Goal: Task Accomplishment & Management: Manage account settings

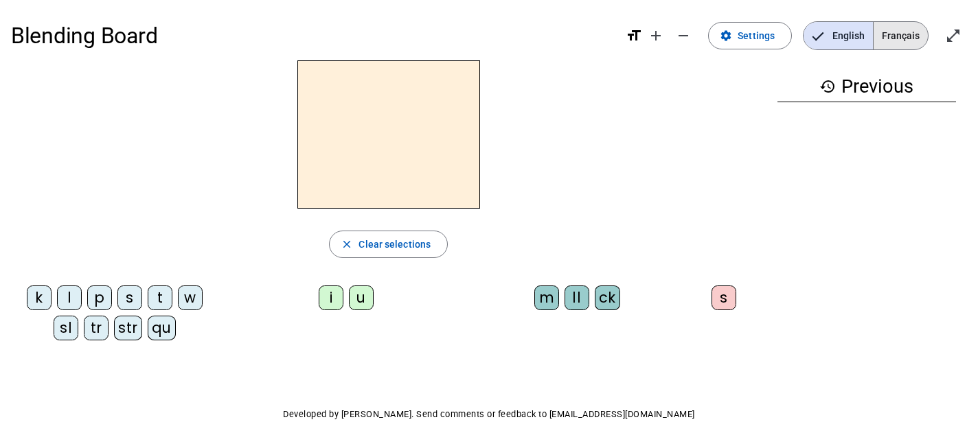
click at [907, 32] on span "Français" at bounding box center [901, 35] width 54 height 27
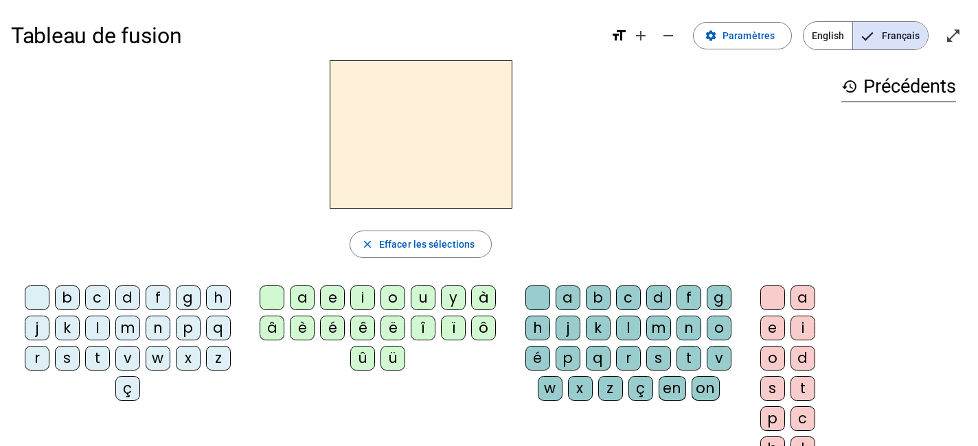
click at [102, 356] on div "t" at bounding box center [97, 358] width 25 height 25
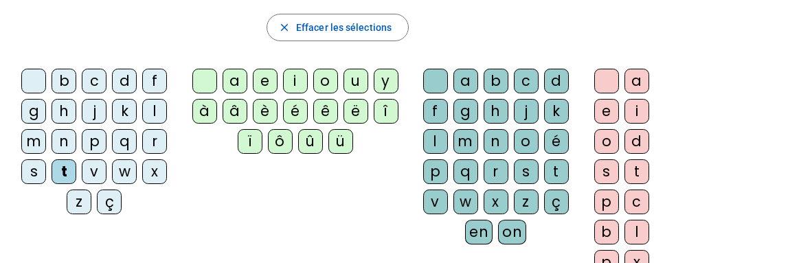
scroll to position [223, 0]
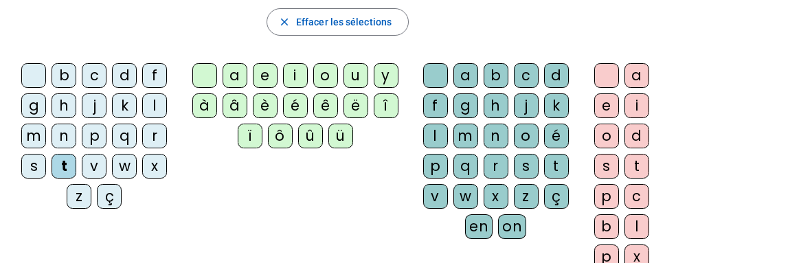
click at [262, 81] on div "e" at bounding box center [265, 75] width 25 height 25
click at [117, 78] on div "d" at bounding box center [124, 75] width 25 height 25
click at [34, 133] on div "m" at bounding box center [33, 136] width 25 height 25
click at [234, 75] on div "a" at bounding box center [235, 75] width 25 height 25
click at [205, 75] on div at bounding box center [204, 75] width 25 height 25
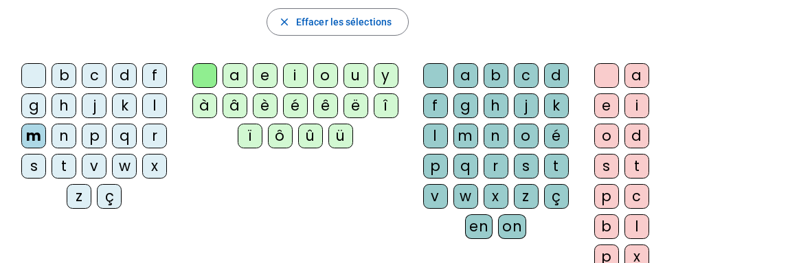
click at [32, 78] on div at bounding box center [33, 75] width 25 height 25
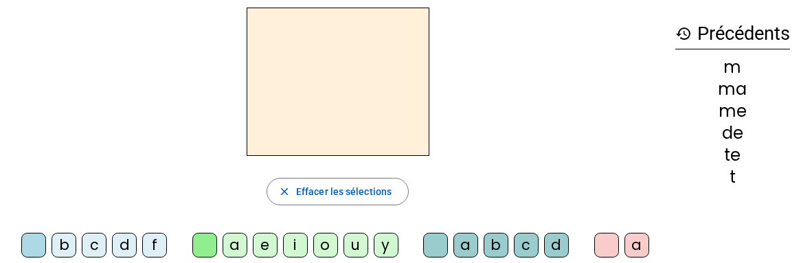
scroll to position [0, 0]
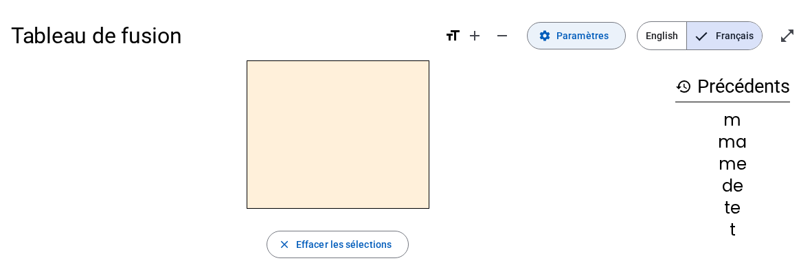
click at [589, 33] on span "Paramètres" at bounding box center [582, 35] width 52 height 16
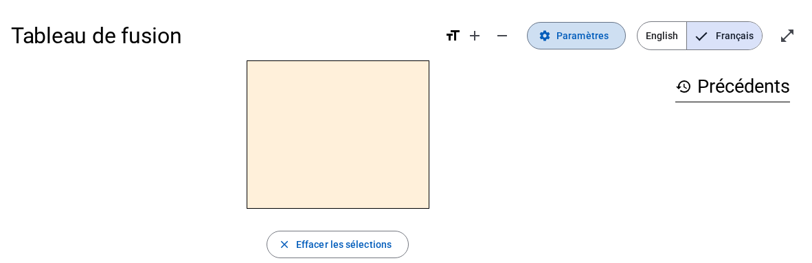
click at [593, 34] on span "Paramètres" at bounding box center [582, 35] width 52 height 16
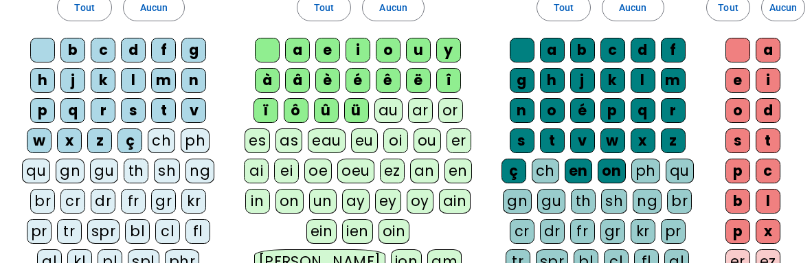
scroll to position [132, 0]
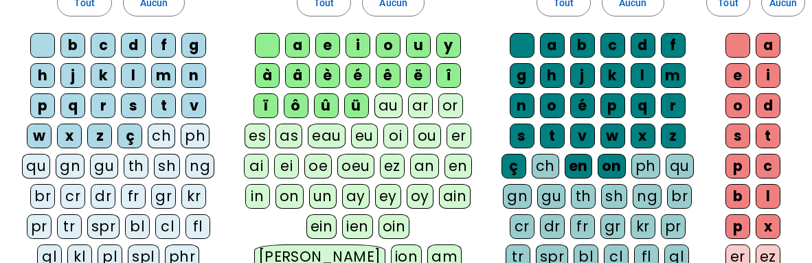
click at [36, 41] on div at bounding box center [42, 45] width 25 height 25
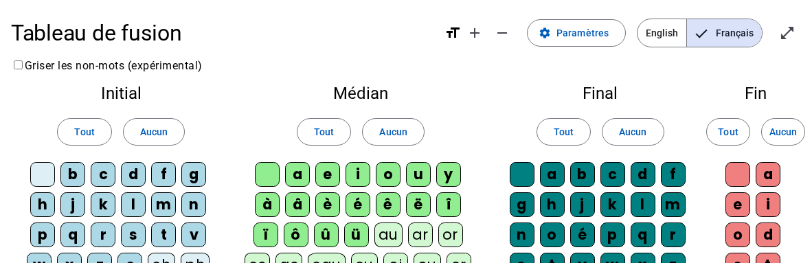
scroll to position [0, 0]
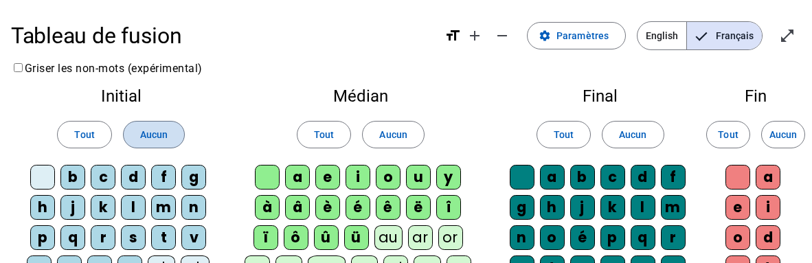
click at [155, 127] on span "Aucun" at bounding box center [153, 134] width 27 height 16
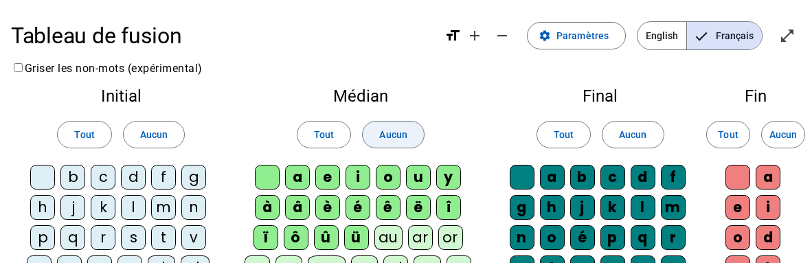
click at [393, 141] on span "Aucun" at bounding box center [392, 134] width 27 height 16
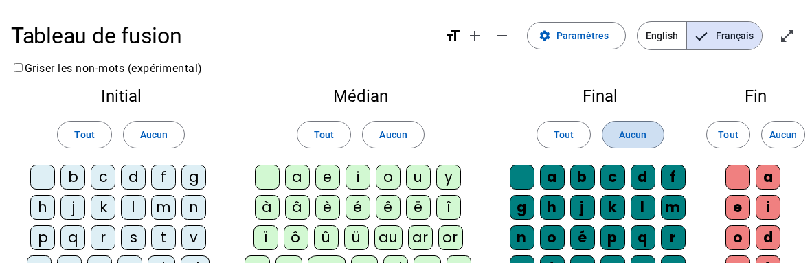
click at [622, 135] on span "Aucun" at bounding box center [632, 134] width 27 height 16
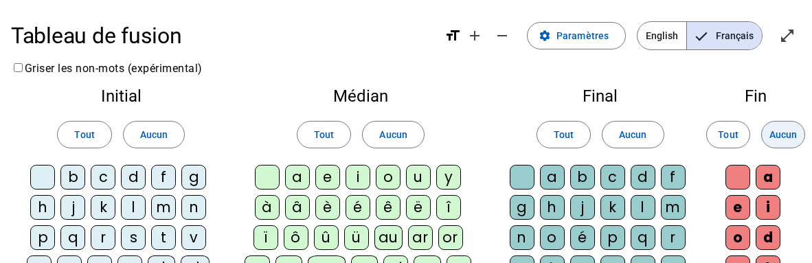
click at [777, 139] on span "Aucun" at bounding box center [782, 134] width 27 height 16
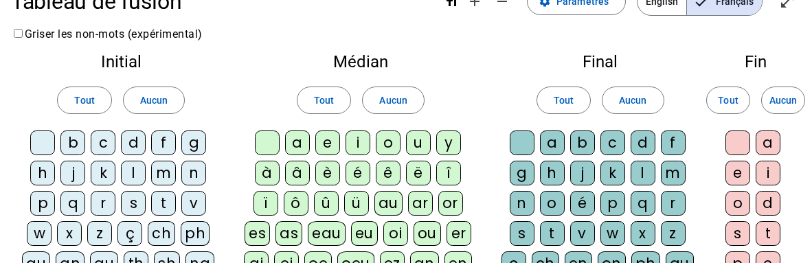
scroll to position [35, 0]
click at [168, 199] on div "t" at bounding box center [163, 202] width 25 height 25
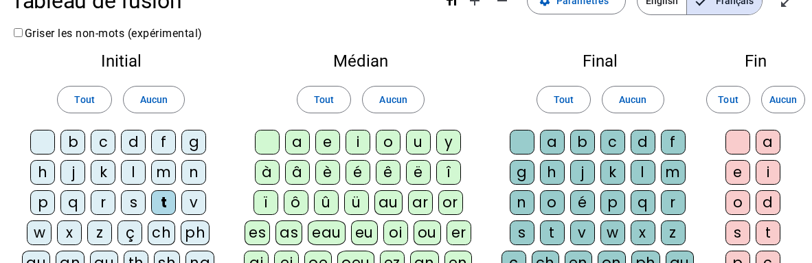
click at [324, 139] on div "e" at bounding box center [327, 142] width 25 height 25
click at [128, 144] on div "d" at bounding box center [133, 142] width 25 height 25
click at [164, 174] on div "m" at bounding box center [163, 172] width 25 height 25
click at [293, 144] on div "a" at bounding box center [297, 142] width 25 height 25
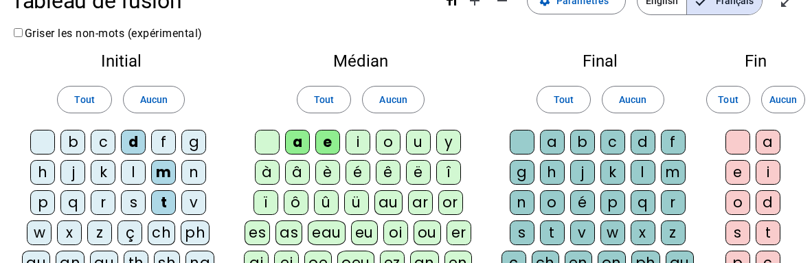
click at [646, 172] on div "l" at bounding box center [643, 172] width 25 height 25
click at [358, 142] on div "i" at bounding box center [357, 142] width 25 height 25
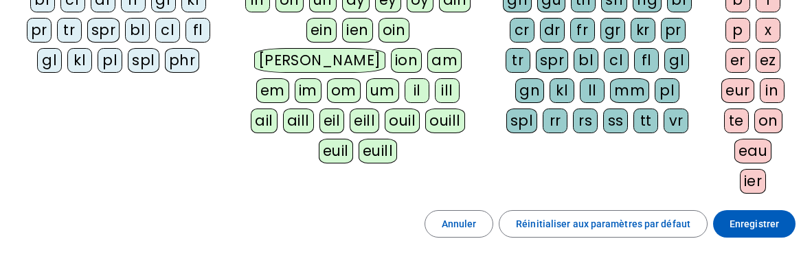
scroll to position [446, 0]
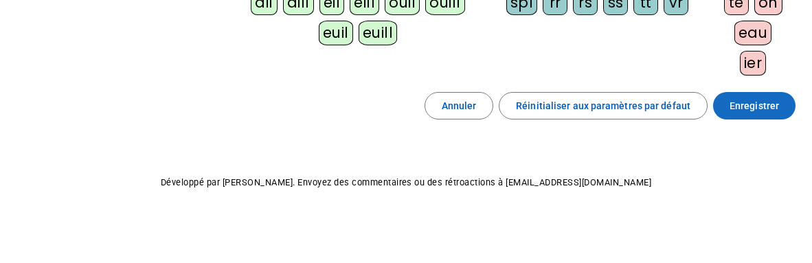
click at [738, 107] on span "Enregistrer" at bounding box center [753, 106] width 49 height 16
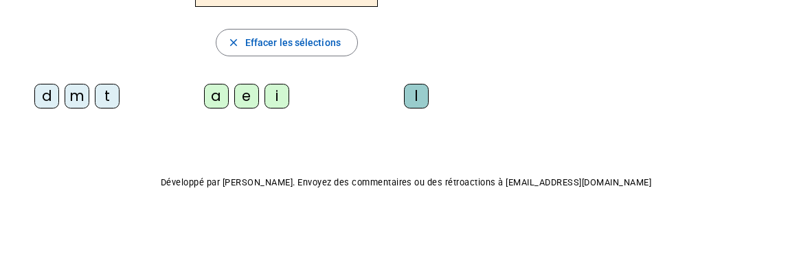
scroll to position [183, 0]
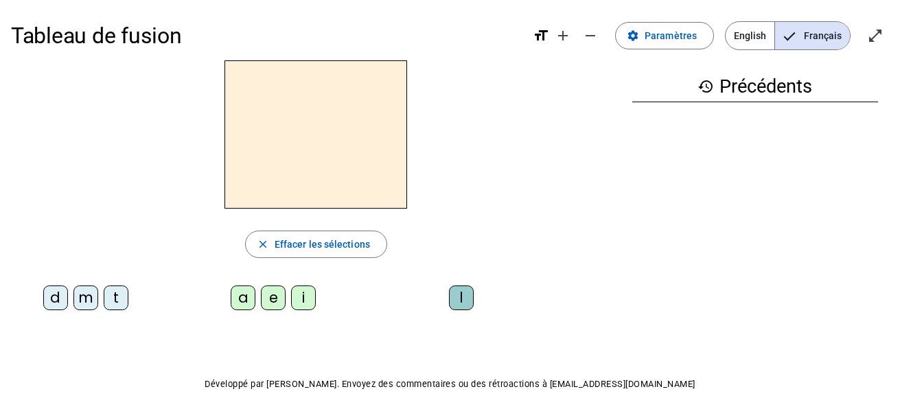
click at [806, 41] on span "Français" at bounding box center [812, 35] width 75 height 27
